Goal: Task Accomplishment & Management: Use online tool/utility

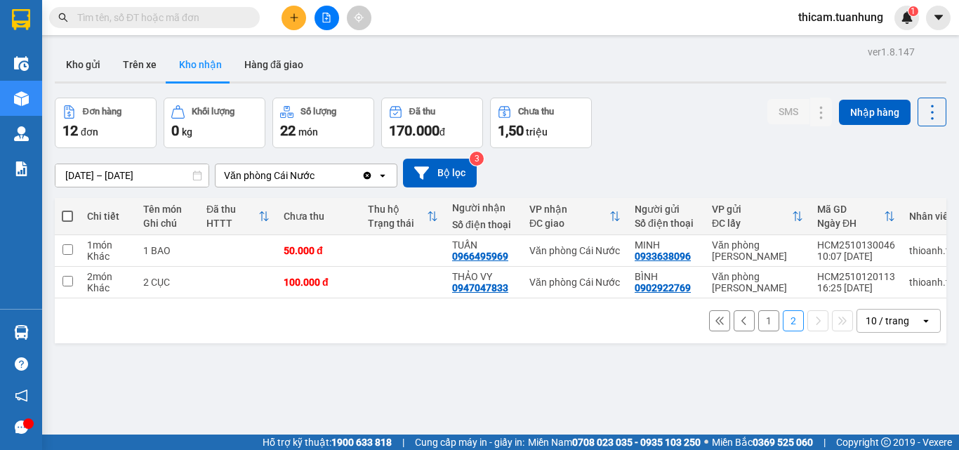
click at [758, 324] on button "1" at bounding box center [768, 320] width 21 height 21
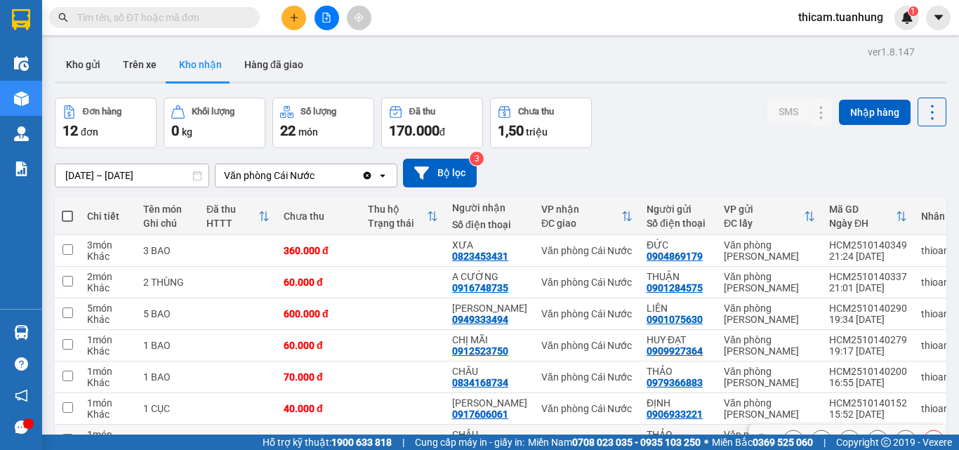
scroll to position [140, 0]
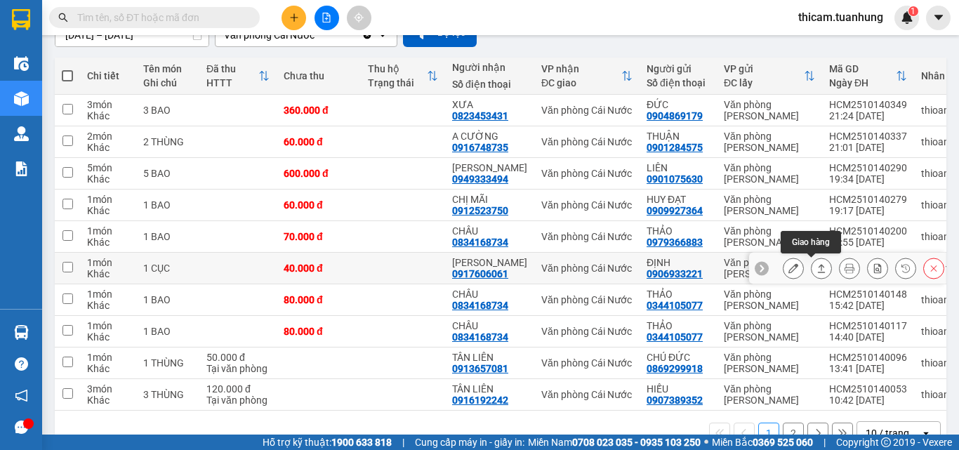
click at [816, 267] on icon at bounding box center [821, 268] width 10 height 10
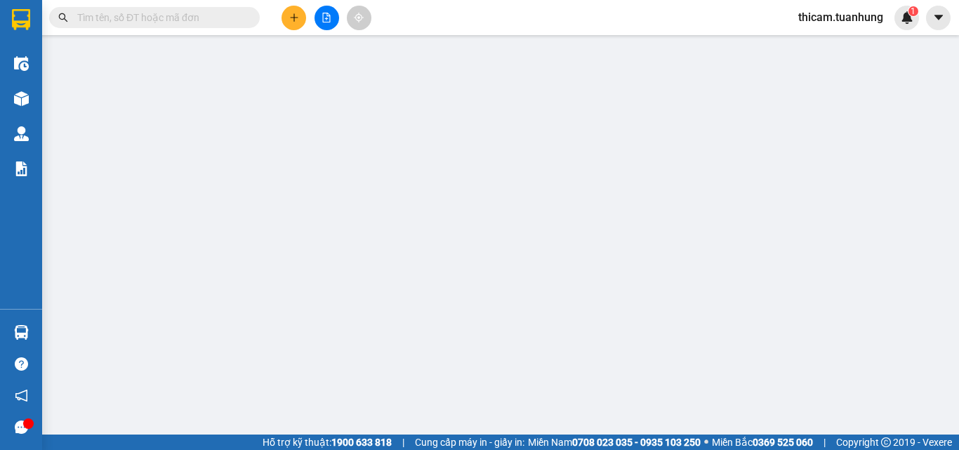
type input "0906933221"
type input "ĐỊNH"
type input "0917606061"
type input "[PERSON_NAME]"
type input "40.000"
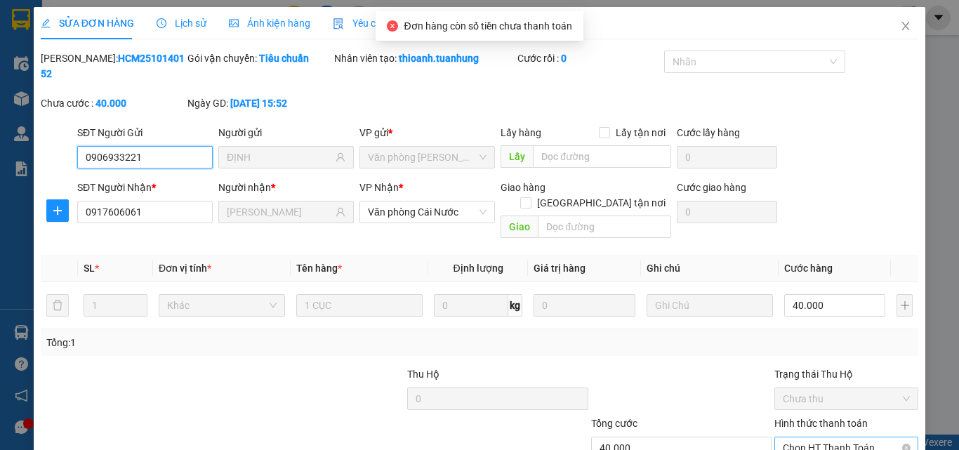
scroll to position [72, 0]
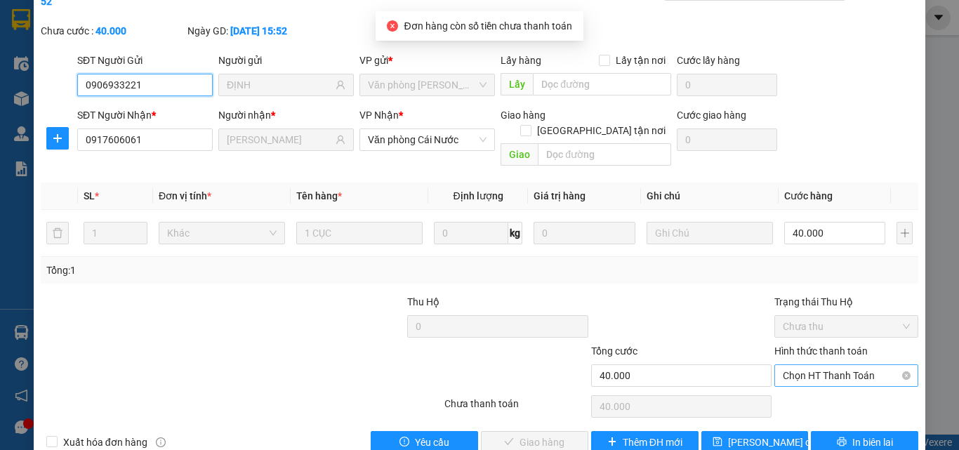
click at [834, 365] on span "Chọn HT Thanh Toán" at bounding box center [846, 375] width 127 height 21
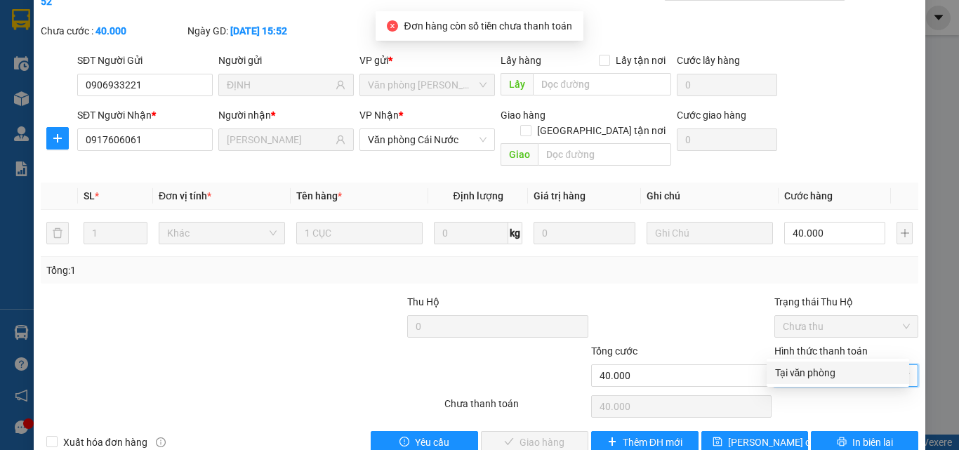
click at [797, 377] on div "Tại văn phòng" at bounding box center [838, 372] width 126 height 15
type input "0"
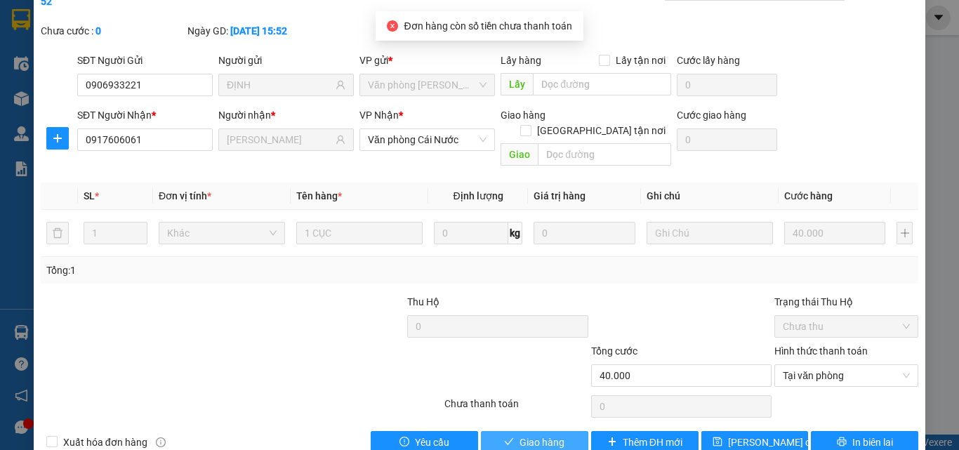
click at [530, 434] on span "Giao hàng" at bounding box center [541, 441] width 45 height 15
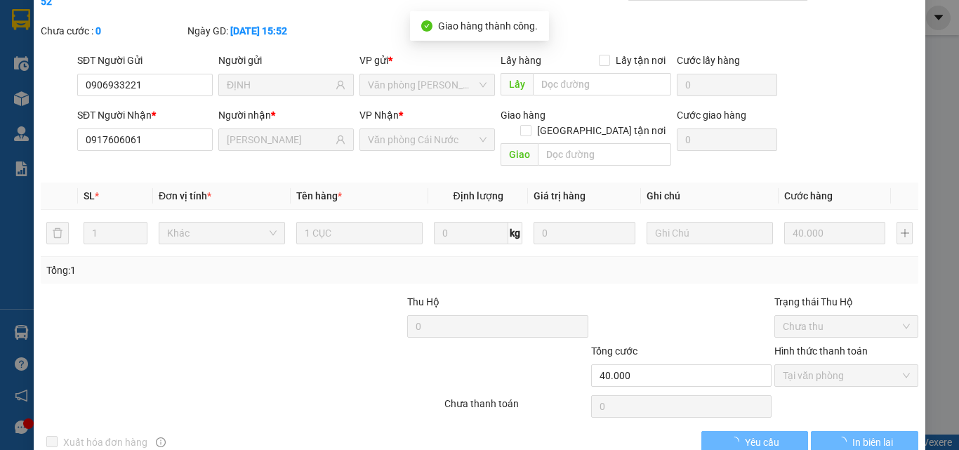
scroll to position [0, 0]
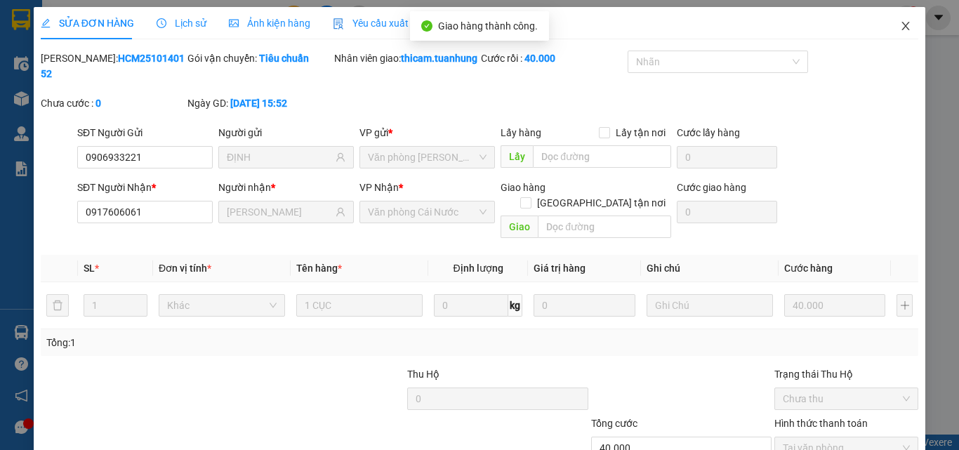
click at [888, 30] on span "Close" at bounding box center [905, 26] width 39 height 39
